Goal: Book appointment/travel/reservation

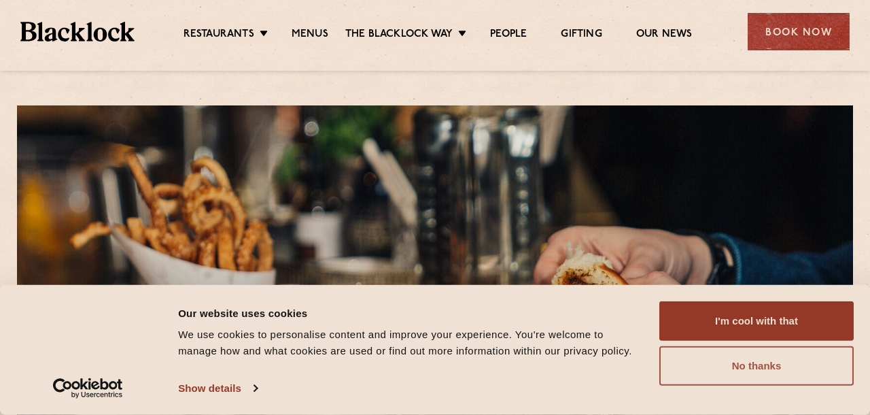
click at [707, 356] on button "No thanks" at bounding box center [757, 365] width 194 height 39
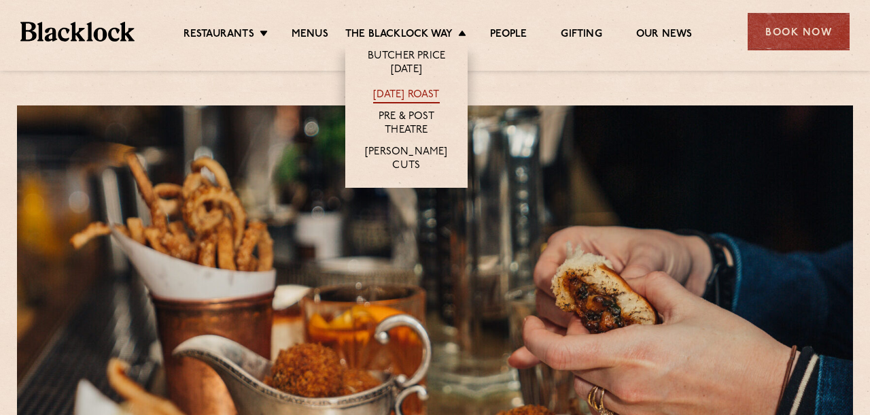
click at [423, 92] on link "[DATE] Roast" at bounding box center [406, 95] width 66 height 15
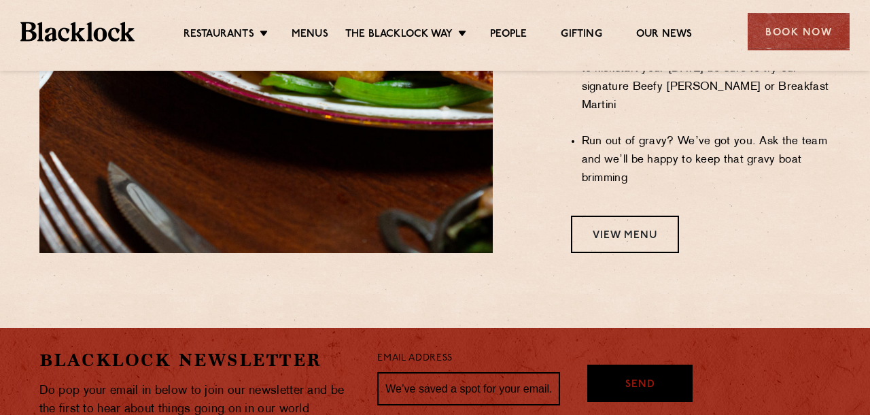
scroll to position [1300, 0]
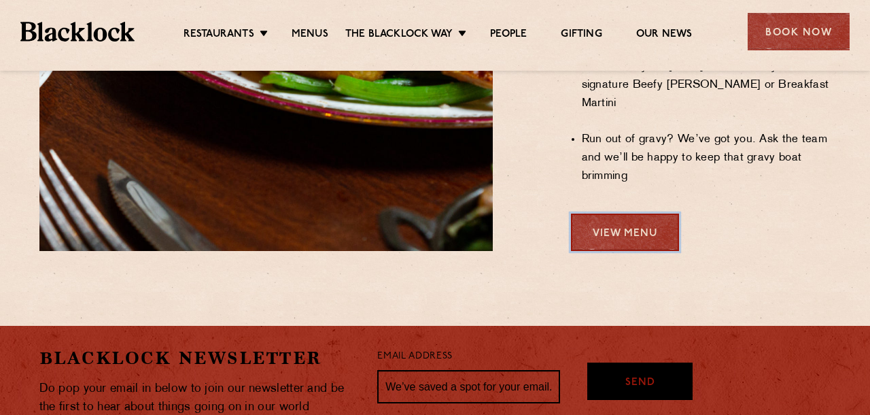
click at [628, 214] on link "View Menu" at bounding box center [625, 232] width 108 height 37
